Goal: Task Accomplishment & Management: Use online tool/utility

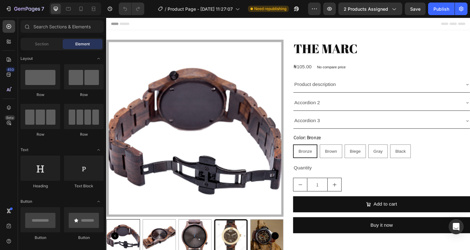
radio input "false"
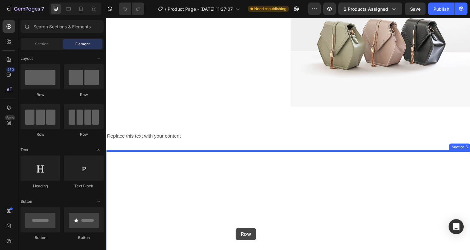
scroll to position [464, 0]
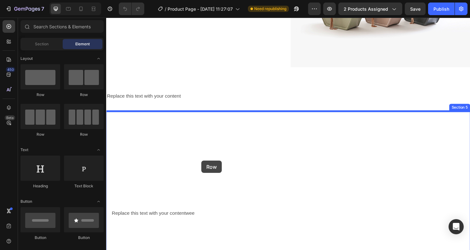
drag, startPoint x: 144, startPoint y: 96, endPoint x: 205, endPoint y: 167, distance: 93.2
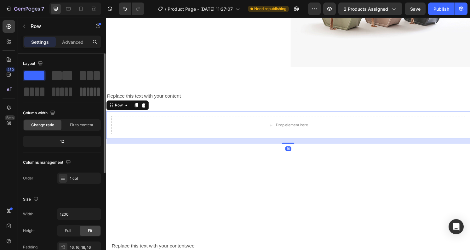
click at [84, 90] on span at bounding box center [84, 92] width 3 height 9
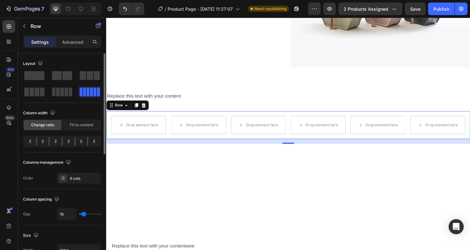
click at [75, 141] on div at bounding box center [74, 141] width 1 height 9
drag, startPoint x: 74, startPoint y: 144, endPoint x: 67, endPoint y: 144, distance: 6.9
click at [70, 144] on div "2 2 2 2 2 2" at bounding box center [62, 141] width 78 height 11
click at [78, 129] on div "Fit to content" at bounding box center [82, 125] width 38 height 10
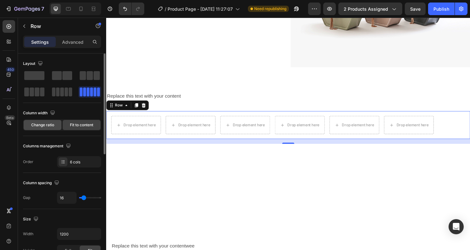
click at [54, 125] on span "Change ratio" at bounding box center [42, 125] width 23 height 6
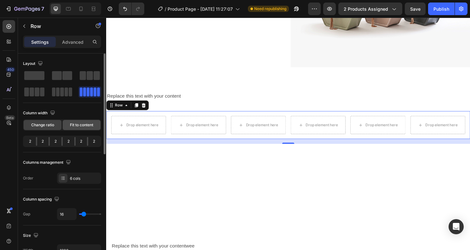
click at [82, 125] on span "Fit to content" at bounding box center [81, 125] width 23 height 6
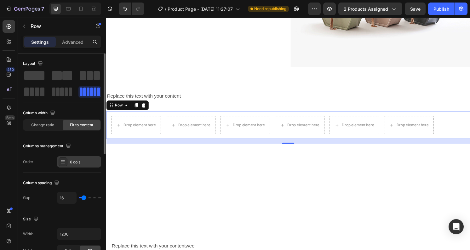
click at [79, 165] on div "6 cols" at bounding box center [85, 163] width 30 height 6
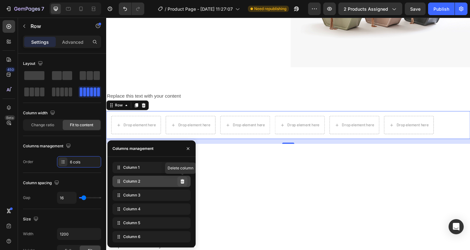
click at [182, 182] on icon at bounding box center [182, 181] width 5 height 5
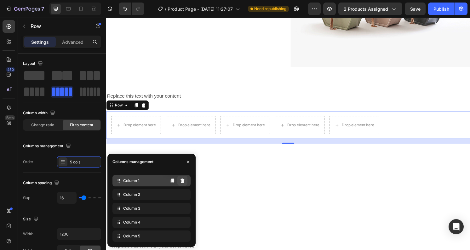
click at [183, 180] on icon at bounding box center [183, 181] width 4 height 4
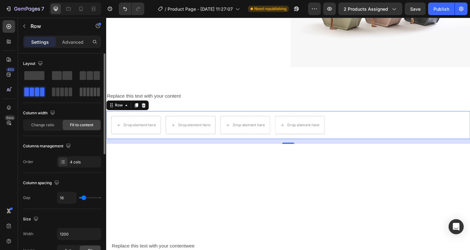
click at [89, 96] on span at bounding box center [88, 92] width 3 height 9
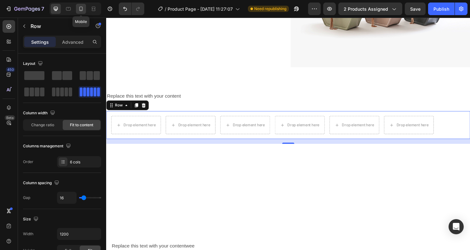
click at [83, 6] on icon at bounding box center [81, 9] width 6 height 6
type input "100%"
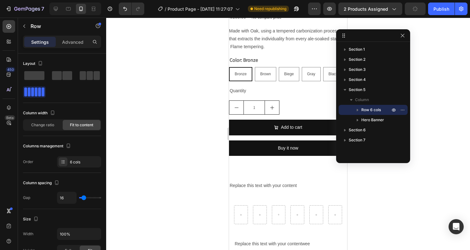
scroll to position [889, 0]
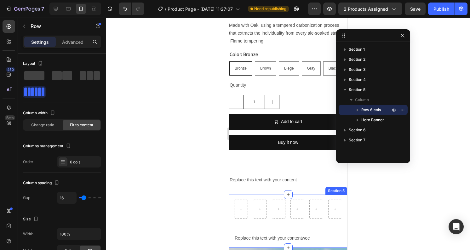
click at [325, 224] on div "Row Replace this text with your contentwee Text Block Hero Banner" at bounding box center [288, 221] width 118 height 53
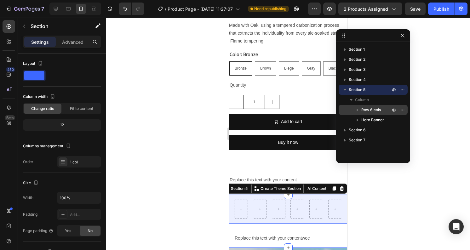
click at [373, 109] on span "Row 6 cols" at bounding box center [372, 110] width 20 height 6
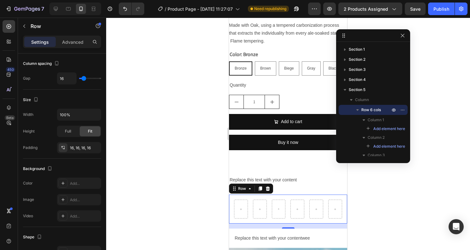
scroll to position [0, 0]
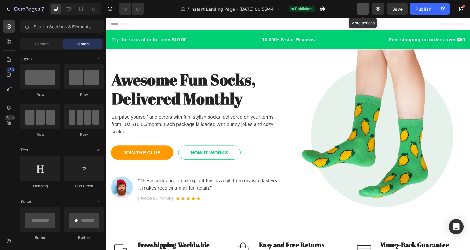
click at [362, 7] on icon "button" at bounding box center [363, 9] width 6 height 6
click at [447, 7] on button "button" at bounding box center [443, 9] width 13 height 13
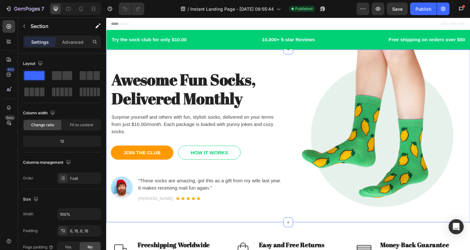
click at [470, 67] on div "Awesome Fun Socks, Delivered Monthly Heading Surprise yourself and others with …" at bounding box center [295, 141] width 378 height 180
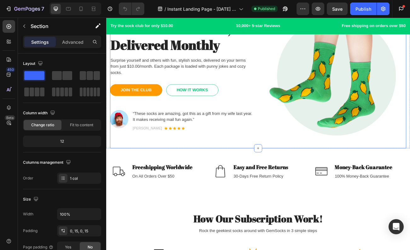
scroll to position [52, 0]
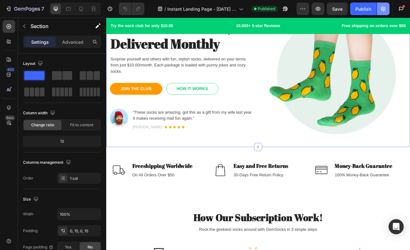
click at [384, 6] on icon "button" at bounding box center [383, 9] width 6 height 6
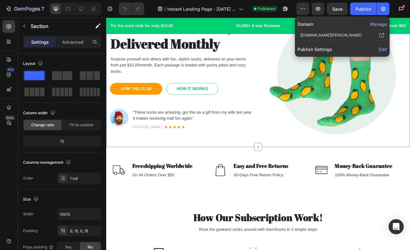
click at [380, 22] on button "Manage" at bounding box center [378, 24] width 17 height 7
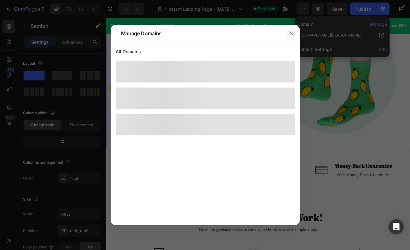
click at [292, 33] on icon "button" at bounding box center [291, 33] width 5 height 5
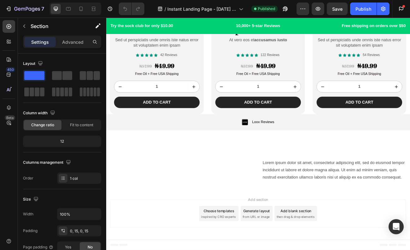
scroll to position [1996, 0]
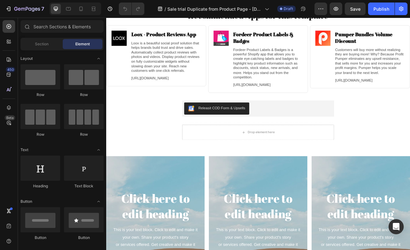
scroll to position [728, 0]
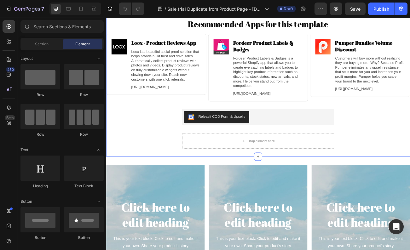
click at [160, 144] on div "FREE SHIPPING Text 30 DAYS MONEY BACK GUARANTEE Text LIMITED TIME 50% OFF SALE …" at bounding box center [295, 85] width 378 height 190
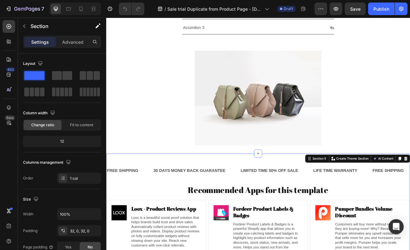
scroll to position [505, 0]
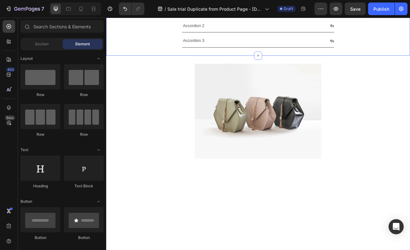
click at [421, 56] on div "Accordion 1 Drop element here Accordion 2 Accordion 3 Accordion Section 3" at bounding box center [295, 16] width 378 height 98
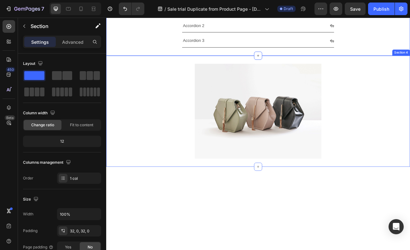
click at [160, 72] on div "Image Section 4" at bounding box center [295, 134] width 378 height 138
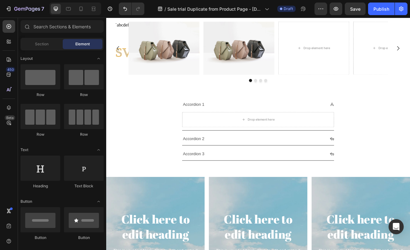
scroll to position [280, 0]
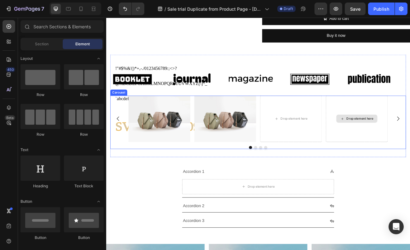
click at [445, 122] on div "Drop element here" at bounding box center [418, 144] width 77 height 58
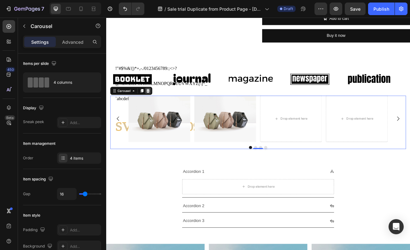
click at [158, 109] on icon at bounding box center [158, 109] width 4 height 4
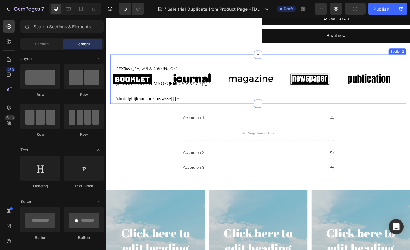
click at [235, 68] on div "Image Image Image Image Image Image Image Image Image Image Marquee Section 2" at bounding box center [295, 94] width 368 height 61
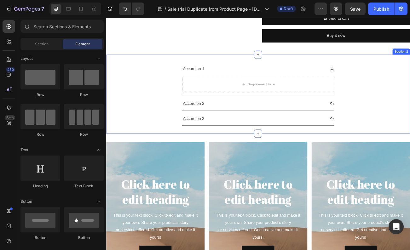
click at [423, 66] on div "Accordion 1 Drop element here Accordion 2 Accordion 3 Accordion Section 2" at bounding box center [295, 113] width 378 height 98
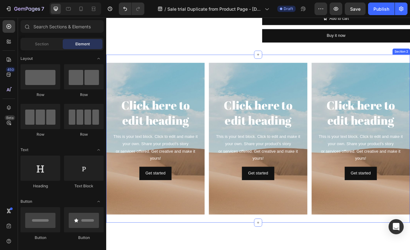
click at [376, 67] on div "Click here to edit heading Heading This is your text block. Click to edit and m…" at bounding box center [295, 168] width 378 height 209
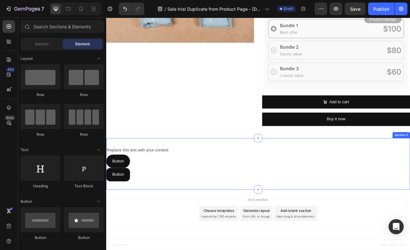
click at [324, 170] on div "Replace this text with your content Text Block Button Button Button Button Sect…" at bounding box center [295, 200] width 378 height 64
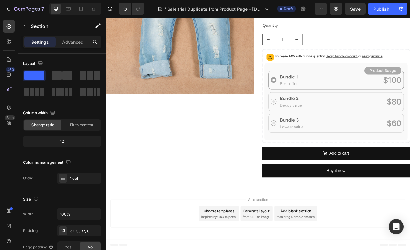
scroll to position [112, 0]
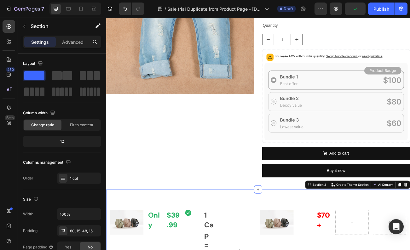
scroll to position [253, 0]
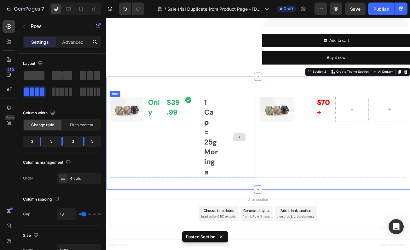
click at [270, 125] on div at bounding box center [272, 166] width 42 height 100
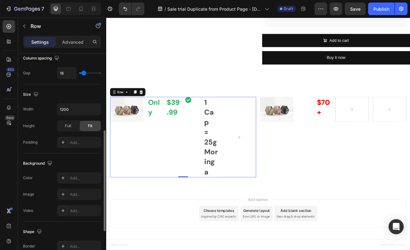
scroll to position [152, 0]
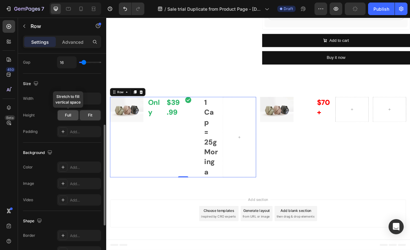
click at [67, 117] on span "Full" at bounding box center [68, 116] width 6 height 6
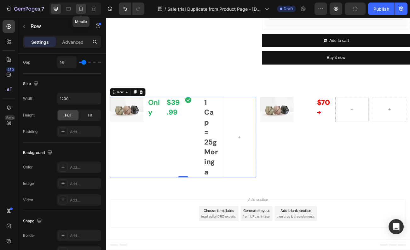
click at [78, 5] on div at bounding box center [81, 9] width 10 height 10
type input "100%"
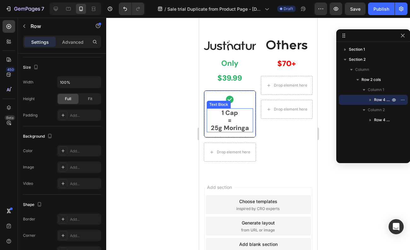
scroll to position [422, 0]
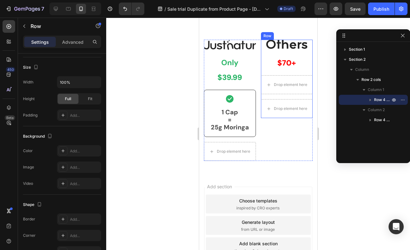
click at [295, 52] on div "Image Text Block $70+ Text Block Row Drop element here Drop element here Row" at bounding box center [287, 79] width 52 height 79
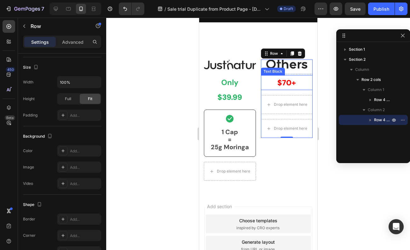
scroll to position [395, 0]
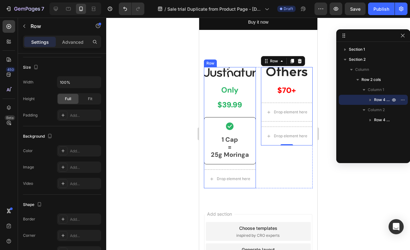
click at [252, 81] on div "Image Only Text Block $39.99 Text Block Row Icon 1 Cap = 25g Moringa Text Block…" at bounding box center [230, 127] width 52 height 121
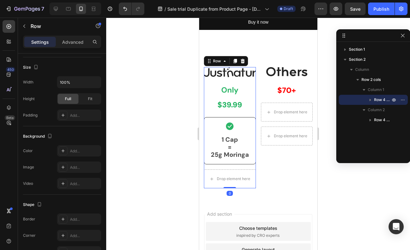
click at [371, 98] on icon "button" at bounding box center [370, 100] width 6 height 6
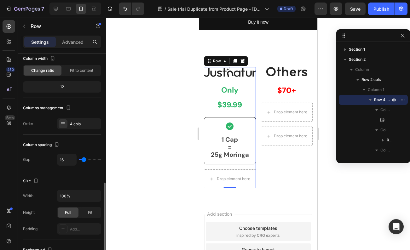
scroll to position [0, 0]
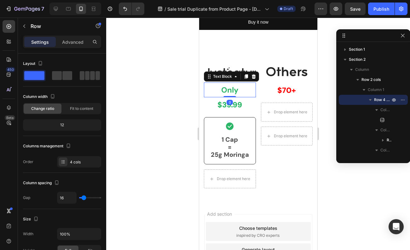
click at [244, 91] on p "Only" at bounding box center [229, 90] width 51 height 14
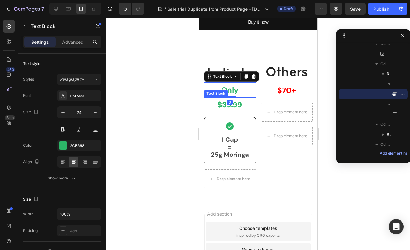
click at [238, 106] on p "$39.99" at bounding box center [229, 105] width 51 height 14
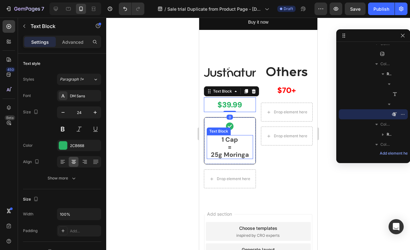
click at [249, 137] on p "1 Cap = 25g Moringa" at bounding box center [229, 147] width 45 height 23
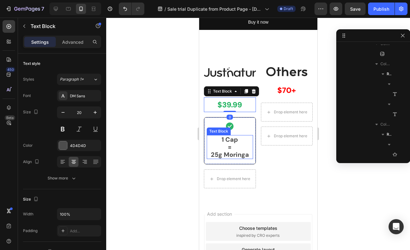
scroll to position [128, 0]
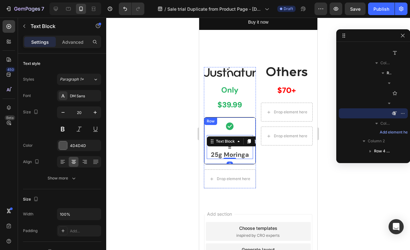
click at [252, 119] on div "Icon 1 Cap = 25g Moringa Text Block 0 Row" at bounding box center [230, 140] width 52 height 47
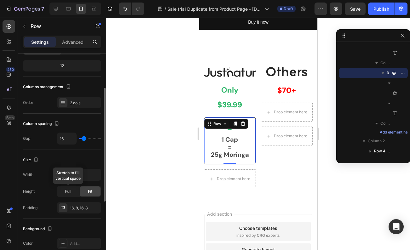
scroll to position [64, 0]
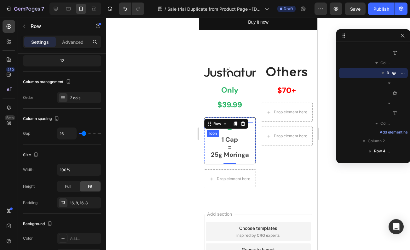
click at [252, 128] on div "Icon" at bounding box center [230, 127] width 46 height 8
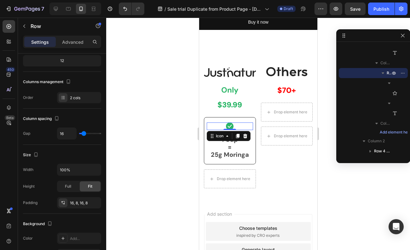
scroll to position [0, 0]
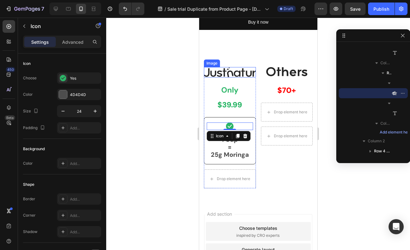
click at [238, 72] on img at bounding box center [230, 72] width 52 height 10
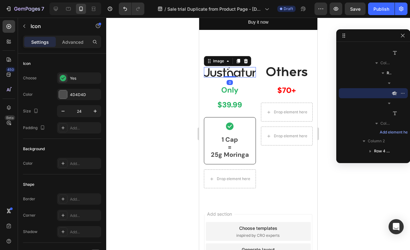
scroll to position [26, 0]
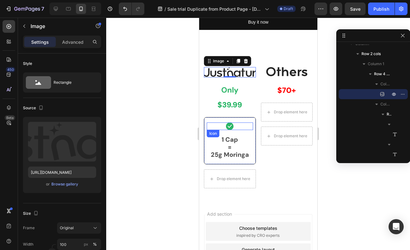
click at [232, 127] on icon at bounding box center [230, 127] width 8 height 8
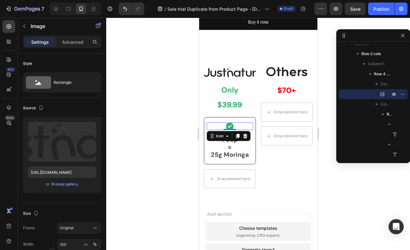
scroll to position [127, 0]
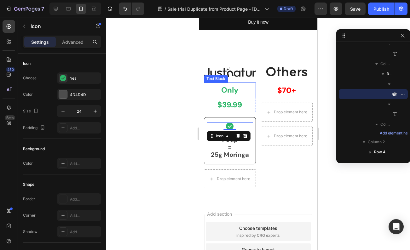
click at [234, 90] on p "Only" at bounding box center [229, 90] width 51 height 14
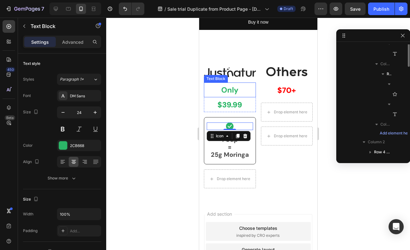
scroll to position [66, 0]
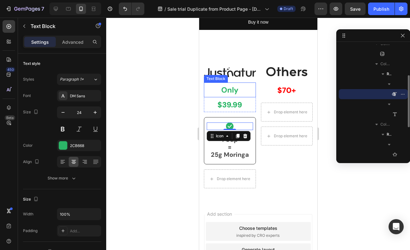
click at [234, 90] on p "Only" at bounding box center [229, 90] width 51 height 14
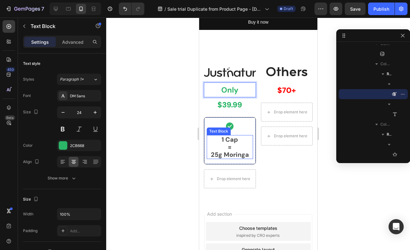
click at [234, 143] on div "1 Cap = 25g Moringa Text Block" at bounding box center [230, 147] width 46 height 24
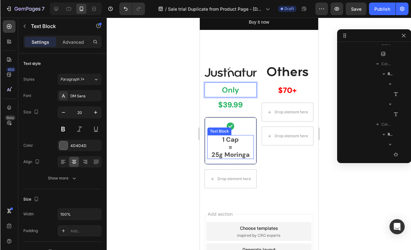
scroll to position [128, 0]
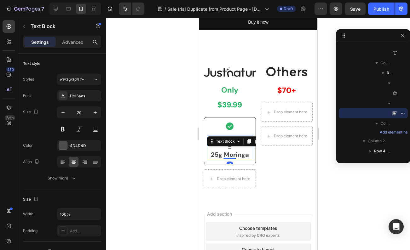
click at [234, 152] on p "1 Cap = 25g Moringa" at bounding box center [229, 147] width 45 height 23
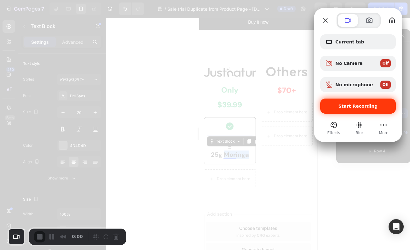
click at [370, 108] on span "Start Recording" at bounding box center [358, 106] width 39 height 5
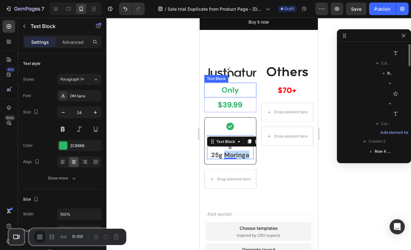
click at [232, 92] on p "Only" at bounding box center [230, 90] width 51 height 14
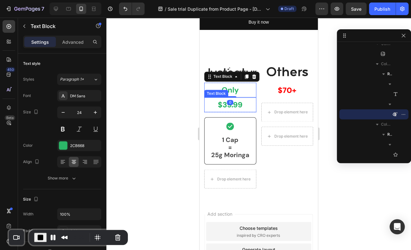
click at [220, 106] on p "$39.99" at bounding box center [230, 105] width 51 height 14
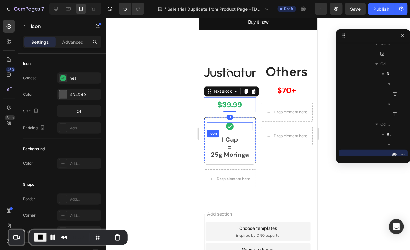
scroll to position [127, 0]
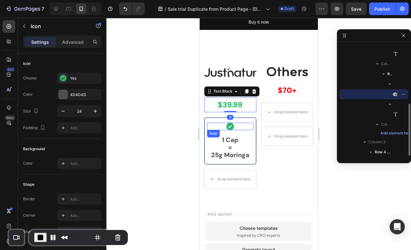
click at [225, 129] on div "Icon" at bounding box center [230, 127] width 46 height 8
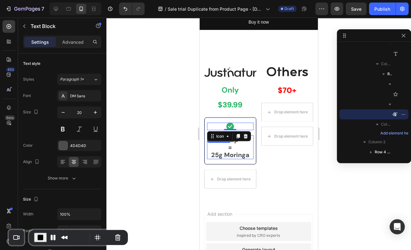
click at [230, 148] on p "1 Cap = 25g Moringa" at bounding box center [229, 147] width 45 height 23
click at [43, 235] on span "End Recording" at bounding box center [41, 238] width 8 height 8
